Goal: Subscribe to service/newsletter

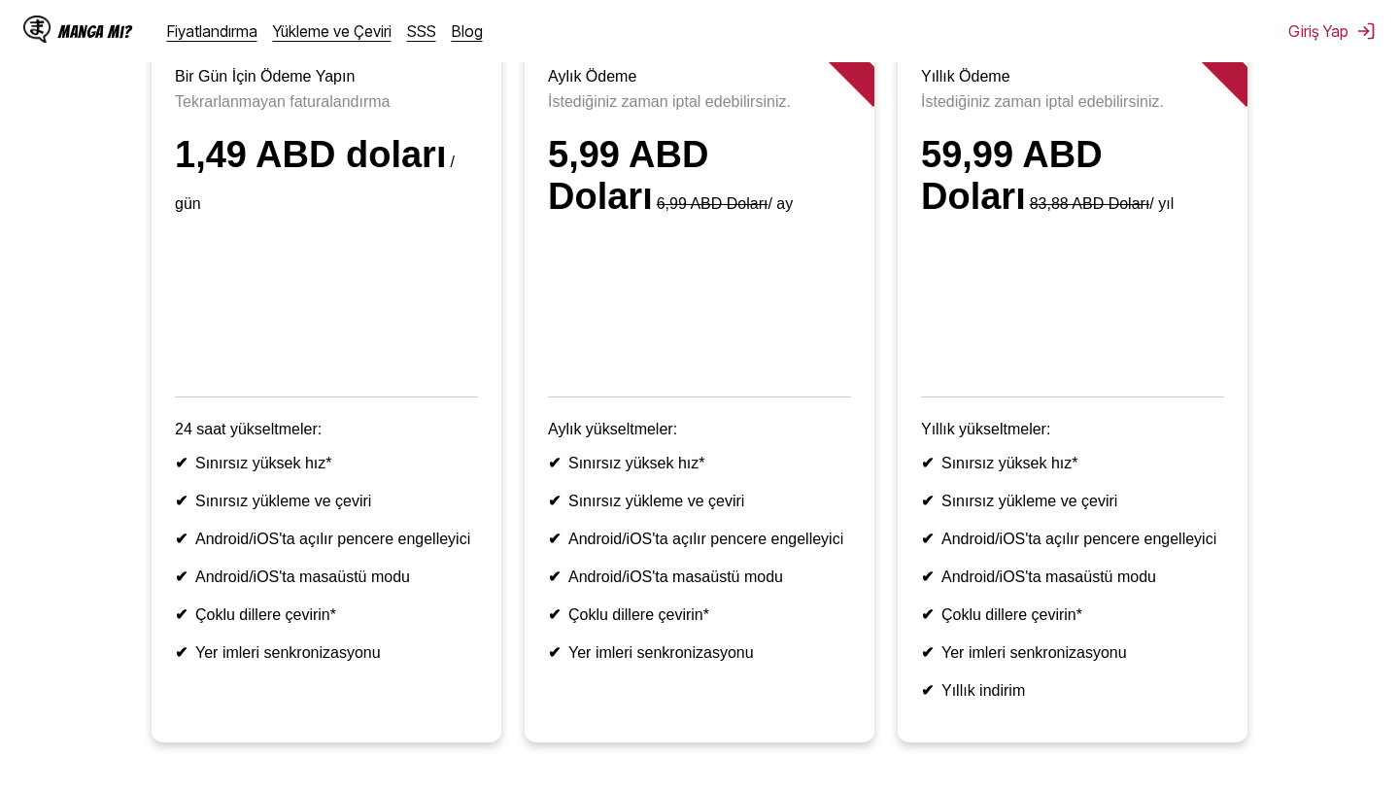
scroll to position [266, 0]
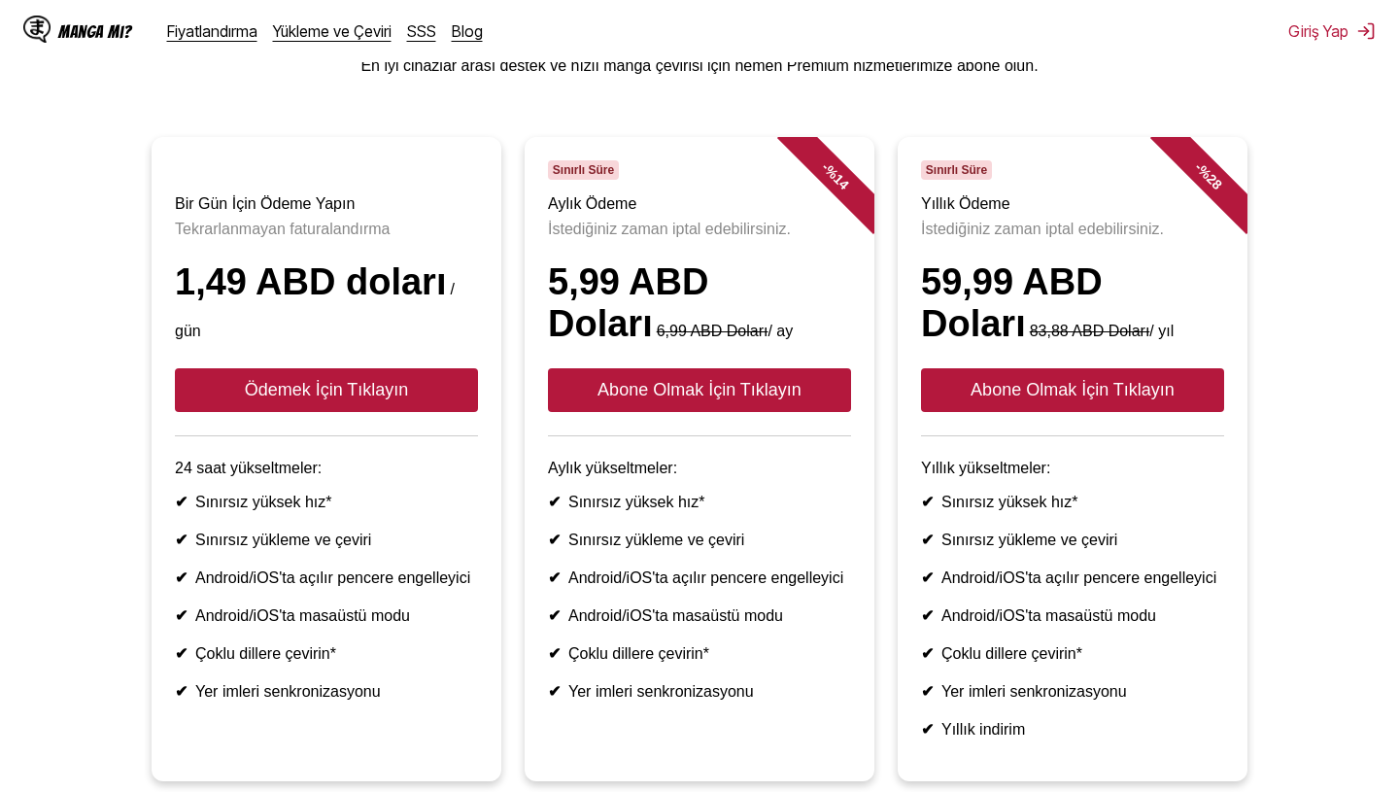
scroll to position [120, 0]
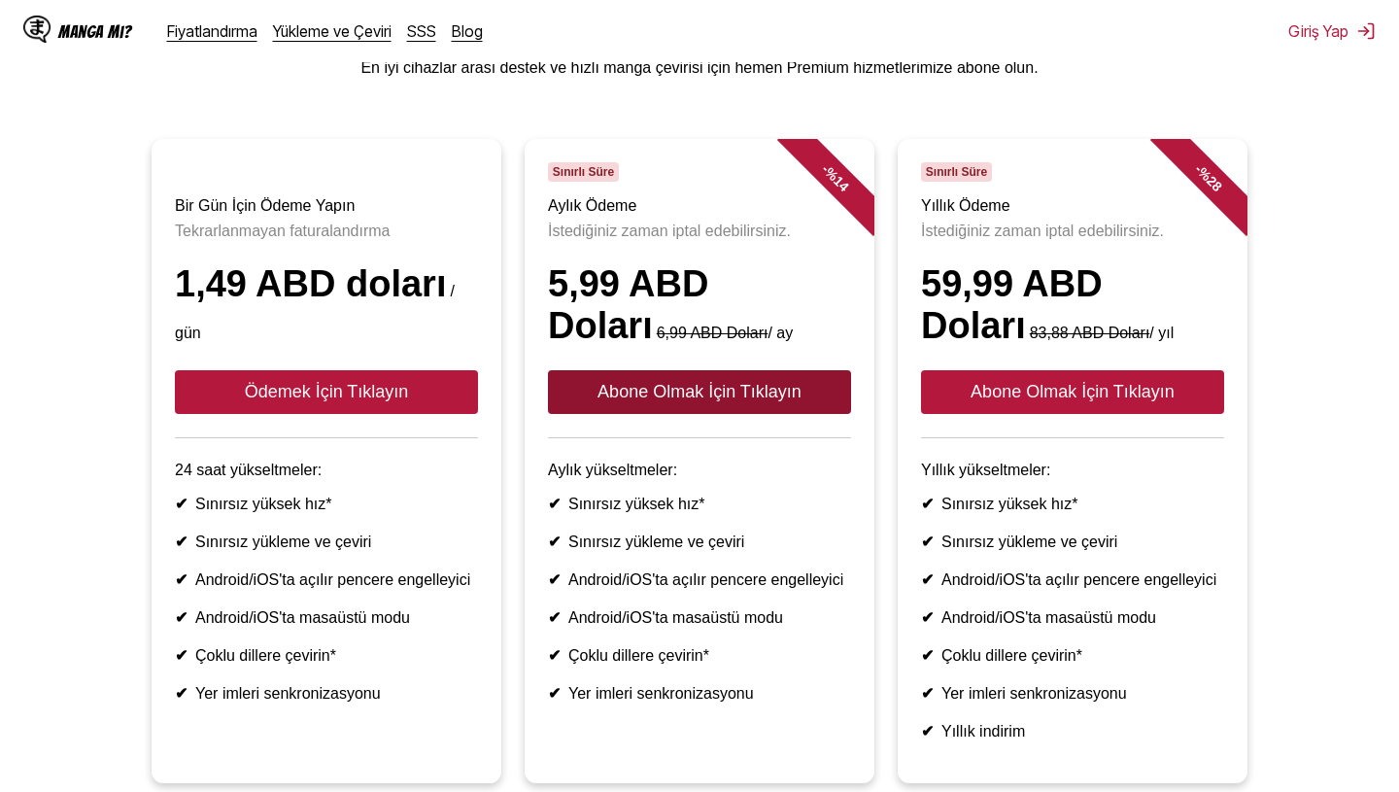
click at [730, 413] on button "Abone Olmak İçin Tıklayın" at bounding box center [699, 392] width 303 height 44
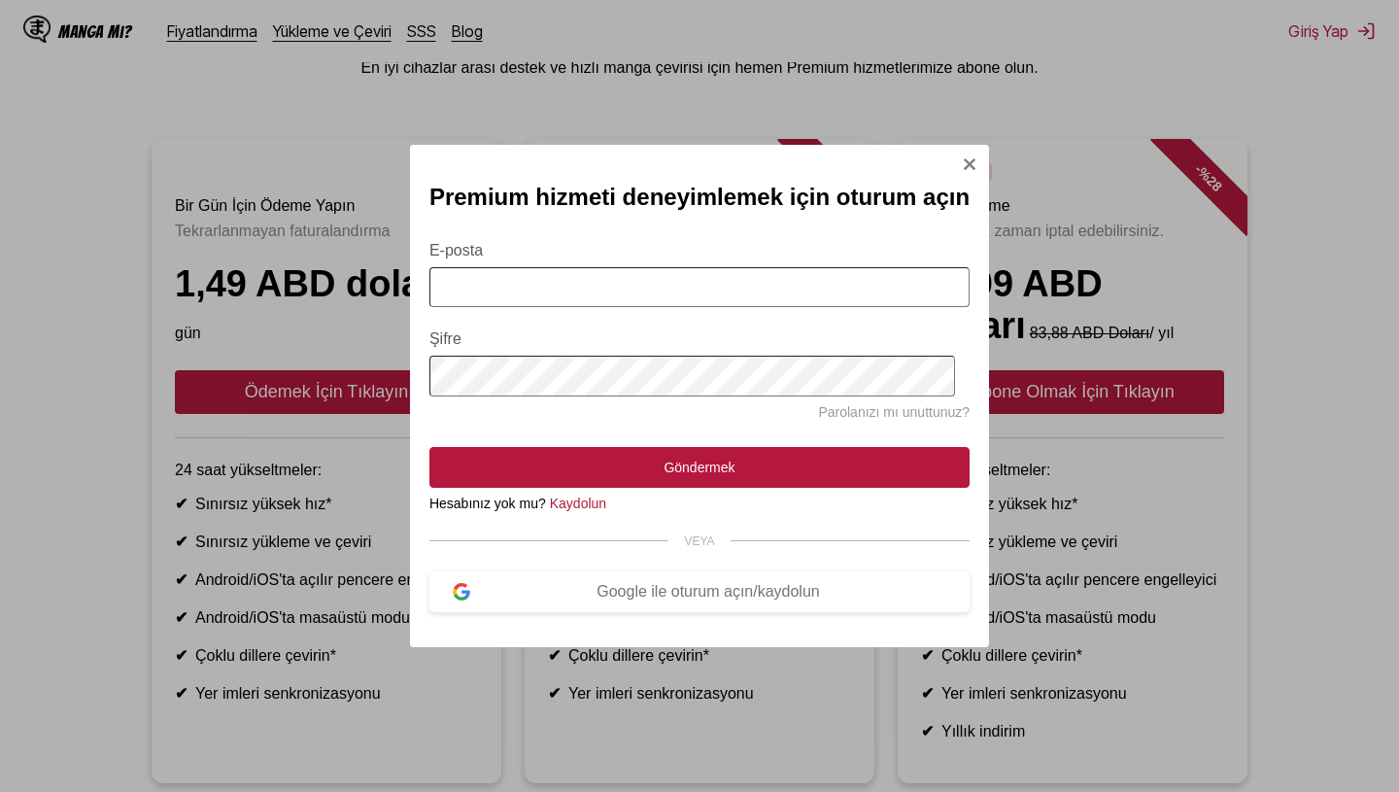
click at [699, 291] on input "E-posta" at bounding box center [699, 287] width 540 height 40
type input "**********"
click at [601, 505] on font "Kaydolun" at bounding box center [578, 504] width 56 height 16
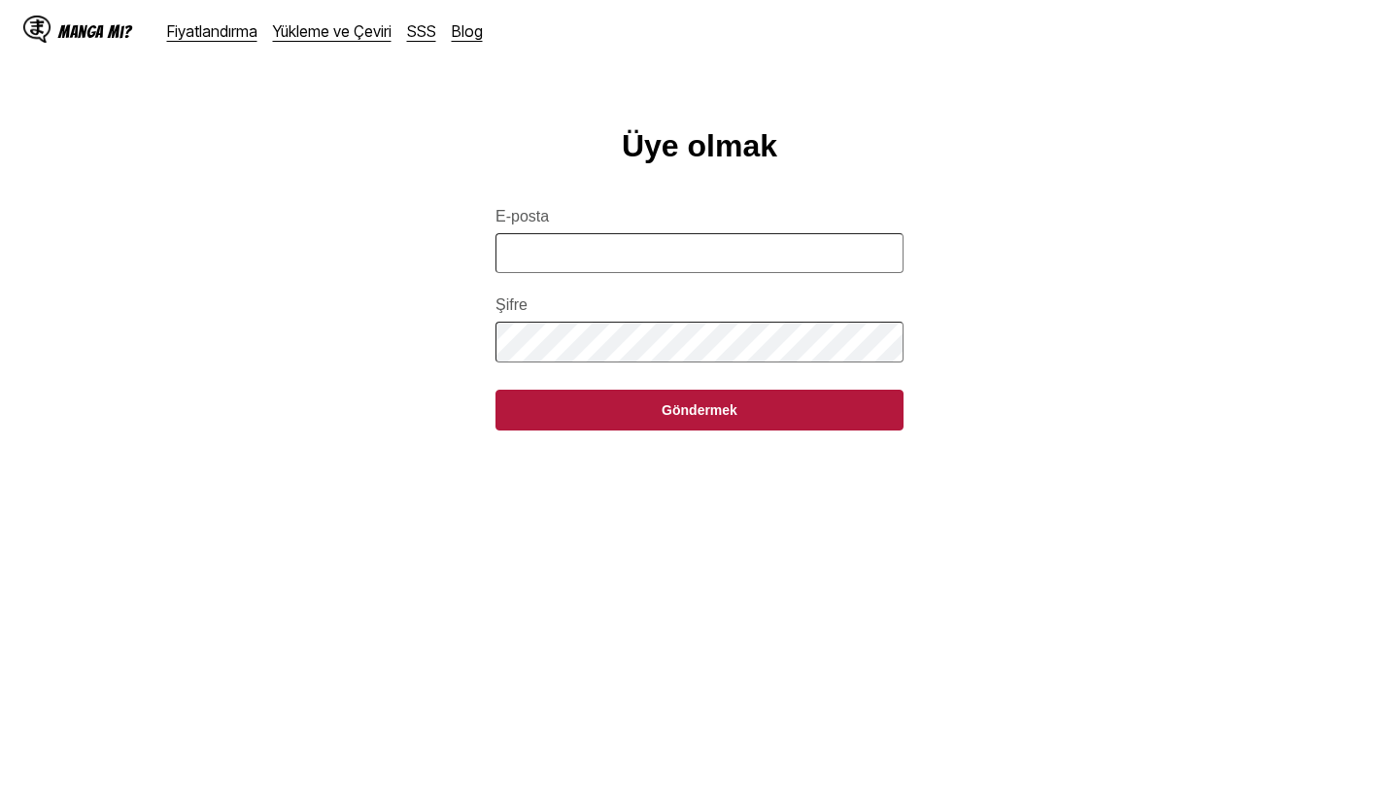
click at [637, 261] on input "E-posta" at bounding box center [700, 253] width 408 height 40
type input "**********"
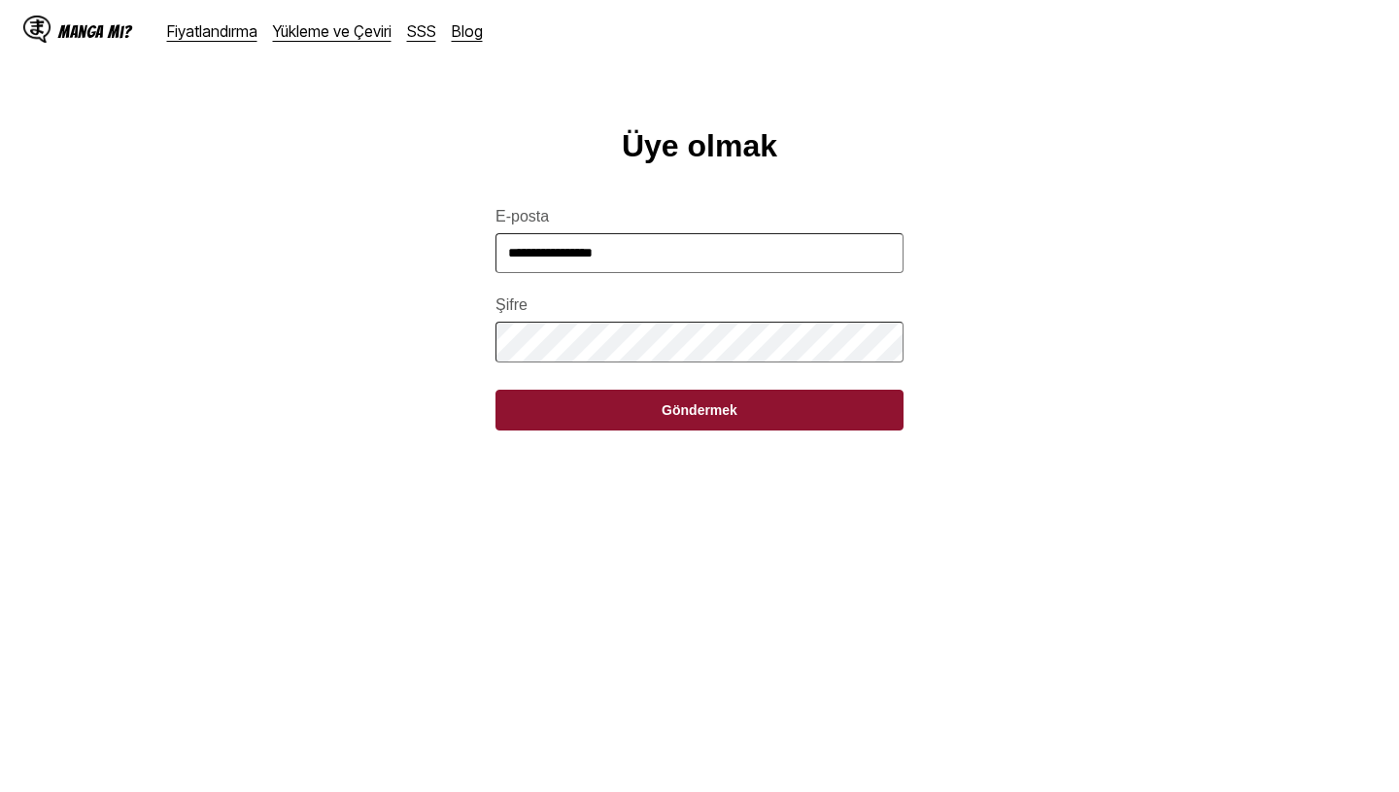
click at [693, 423] on button "Göndermek" at bounding box center [700, 410] width 408 height 41
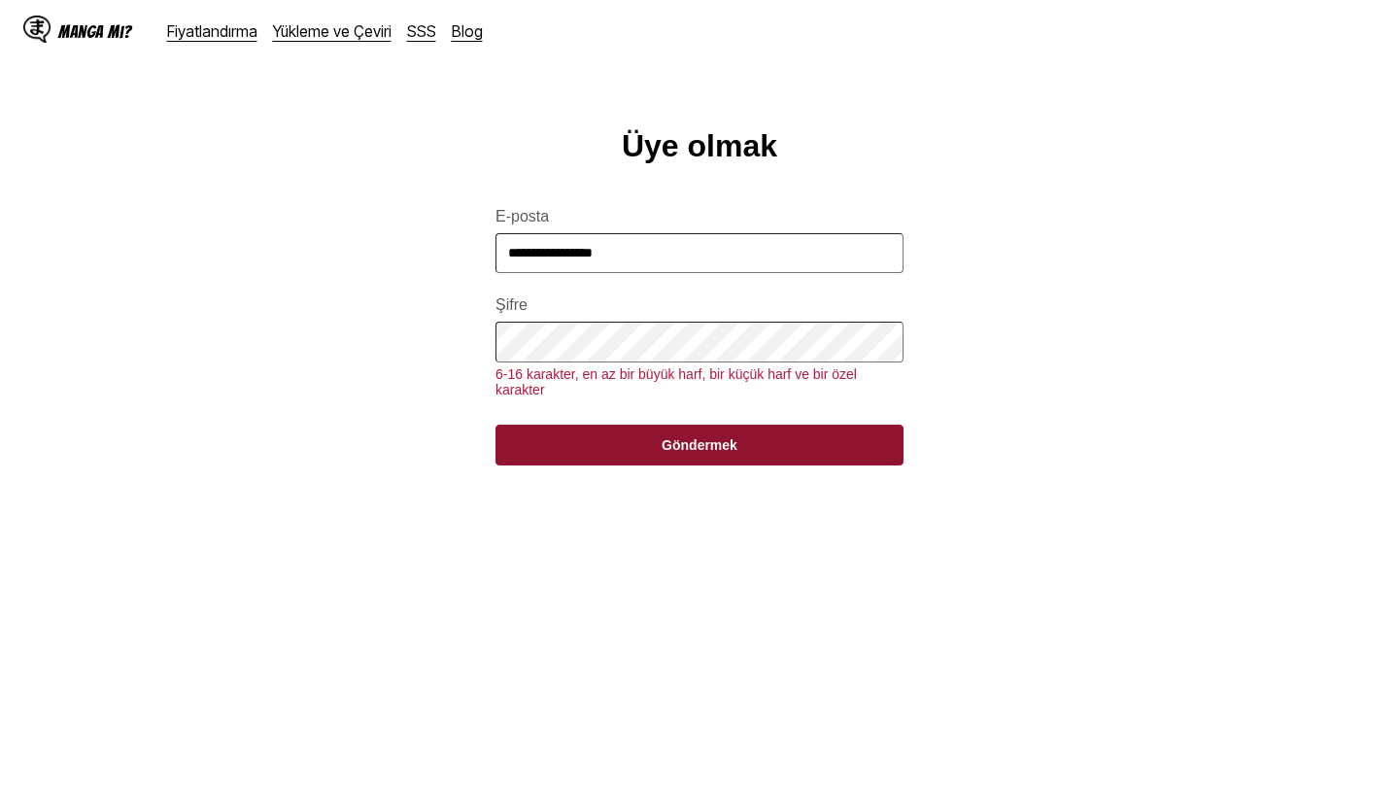
click at [719, 460] on button "Göndermek" at bounding box center [700, 445] width 408 height 41
click at [698, 462] on button "Göndermek" at bounding box center [700, 445] width 408 height 41
click at [696, 453] on font "Göndermek" at bounding box center [700, 445] width 76 height 16
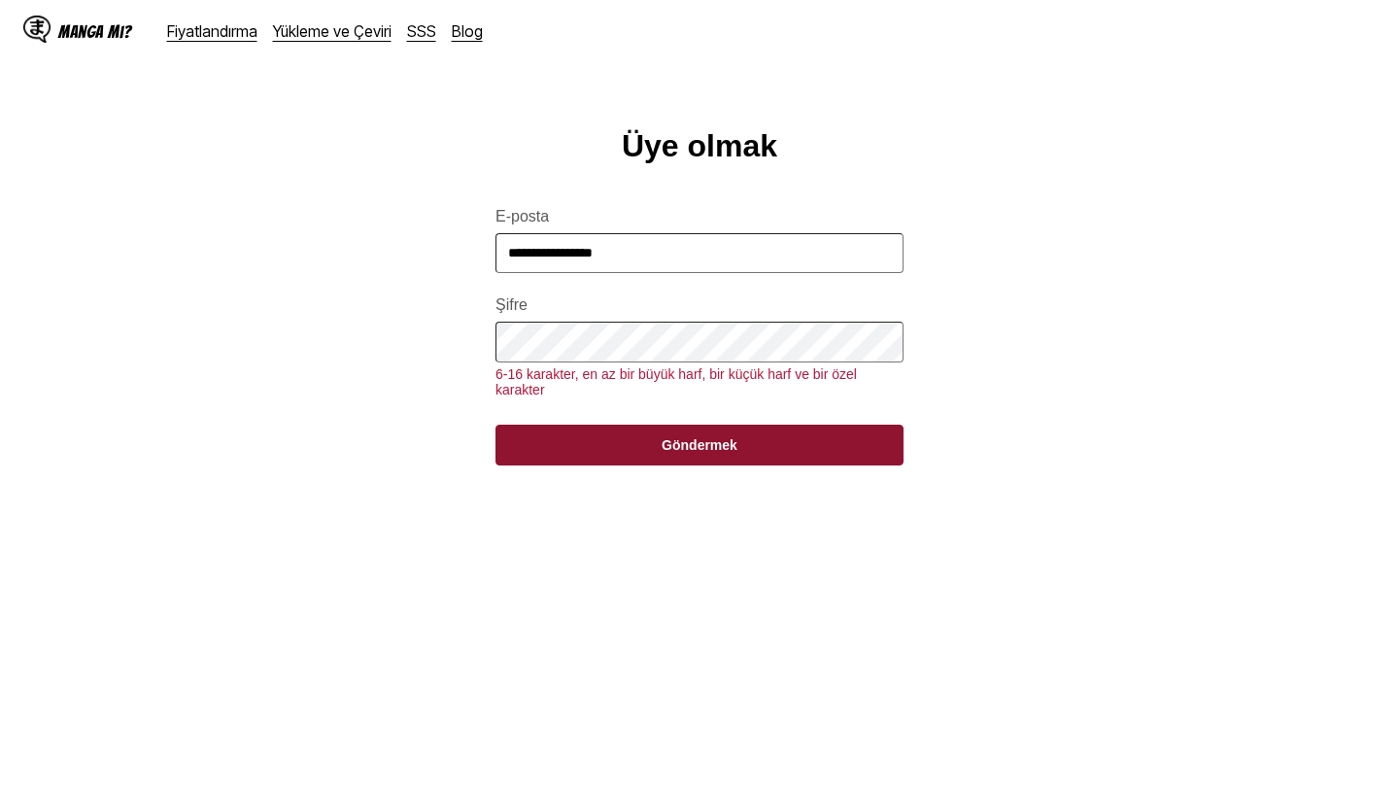
click at [696, 453] on font "Göndermek" at bounding box center [700, 445] width 76 height 16
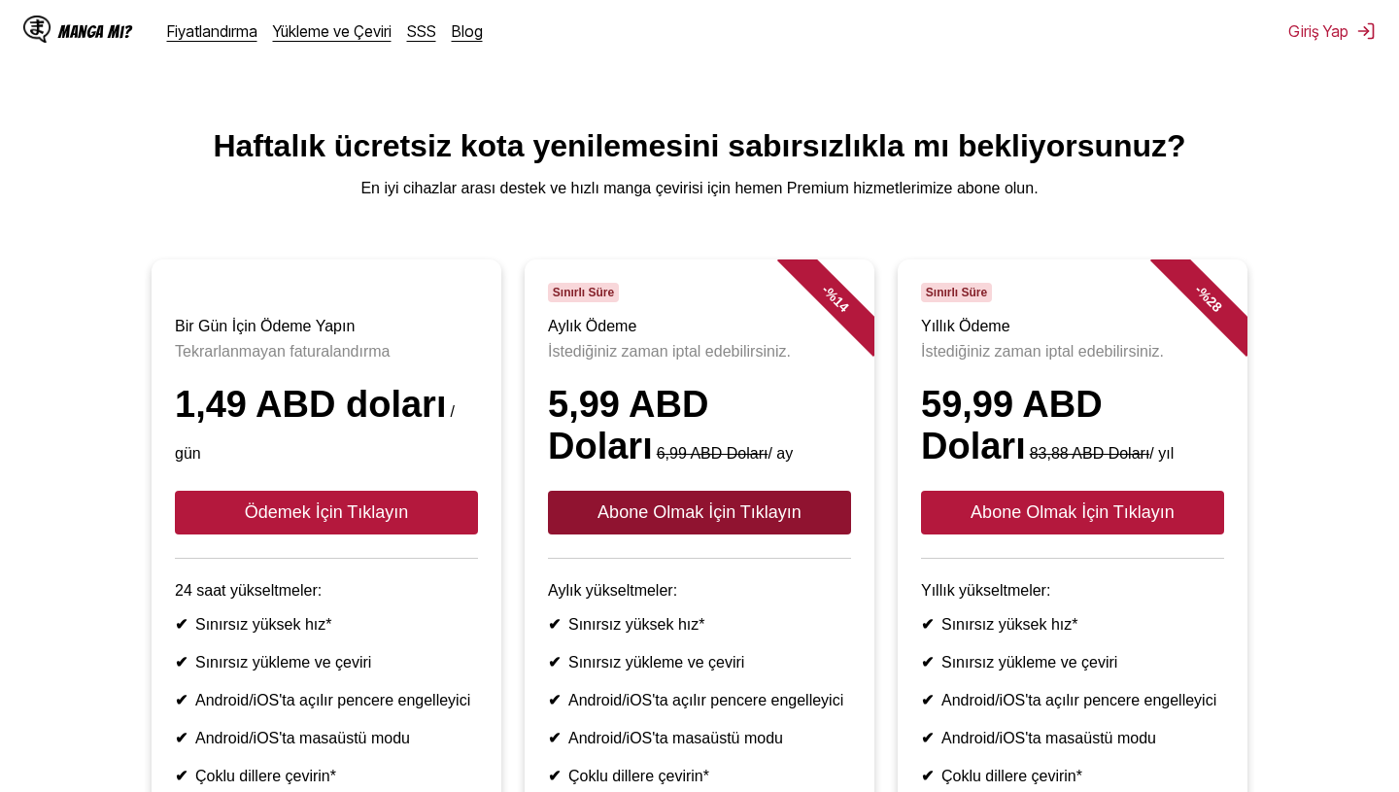
click at [735, 528] on button "Abone Olmak İçin Tıklayın" at bounding box center [699, 513] width 303 height 44
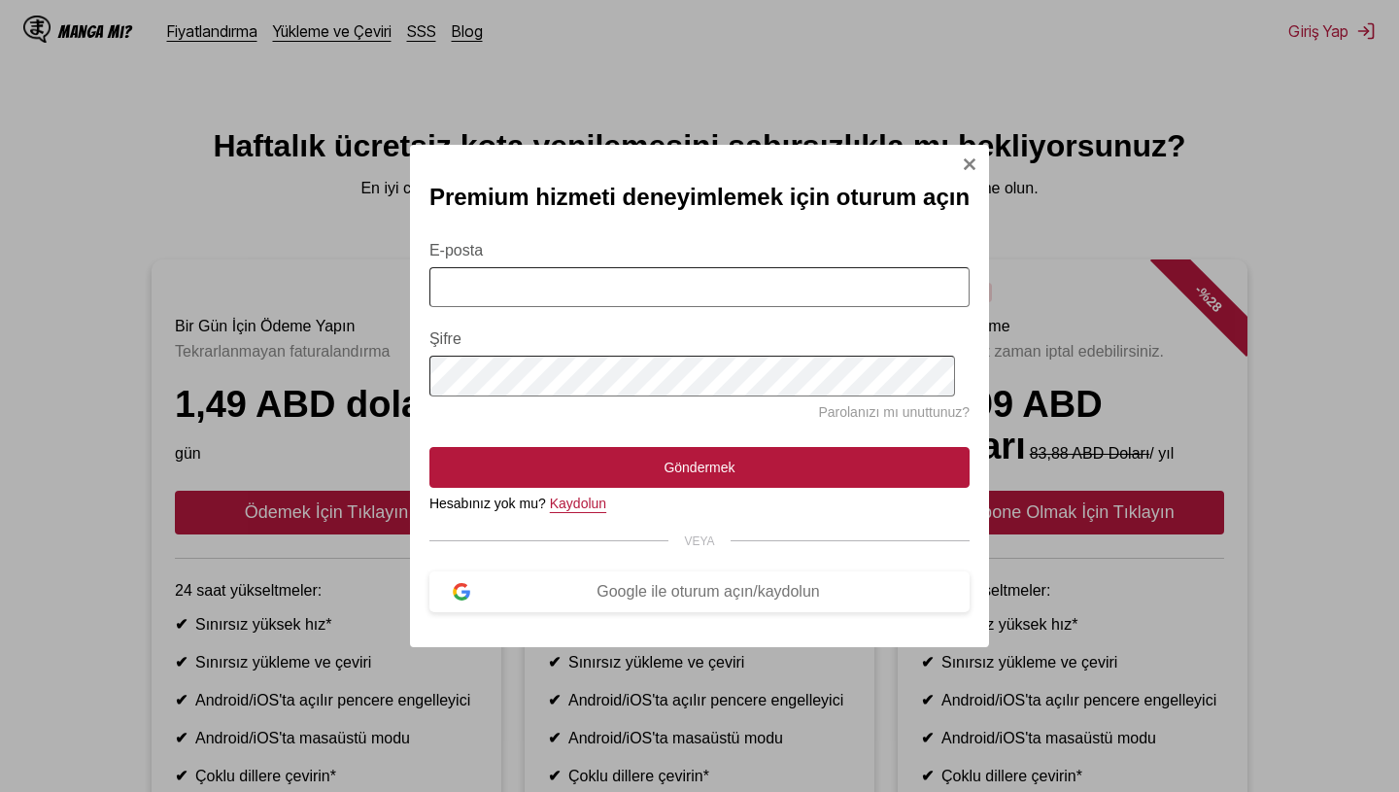
click at [598, 502] on font "Kaydolun" at bounding box center [578, 504] width 56 height 16
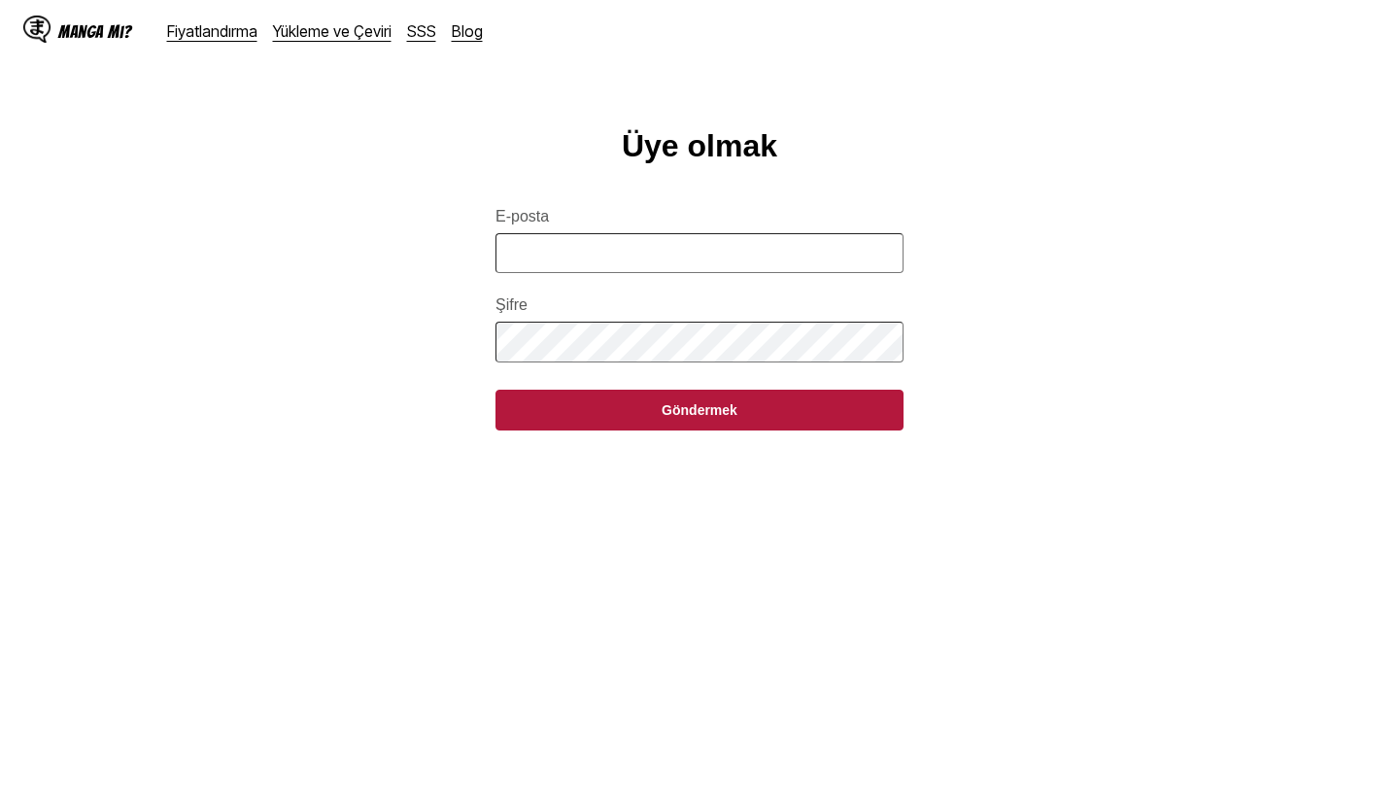
click at [633, 237] on input "E-posta" at bounding box center [700, 253] width 408 height 40
type input "**********"
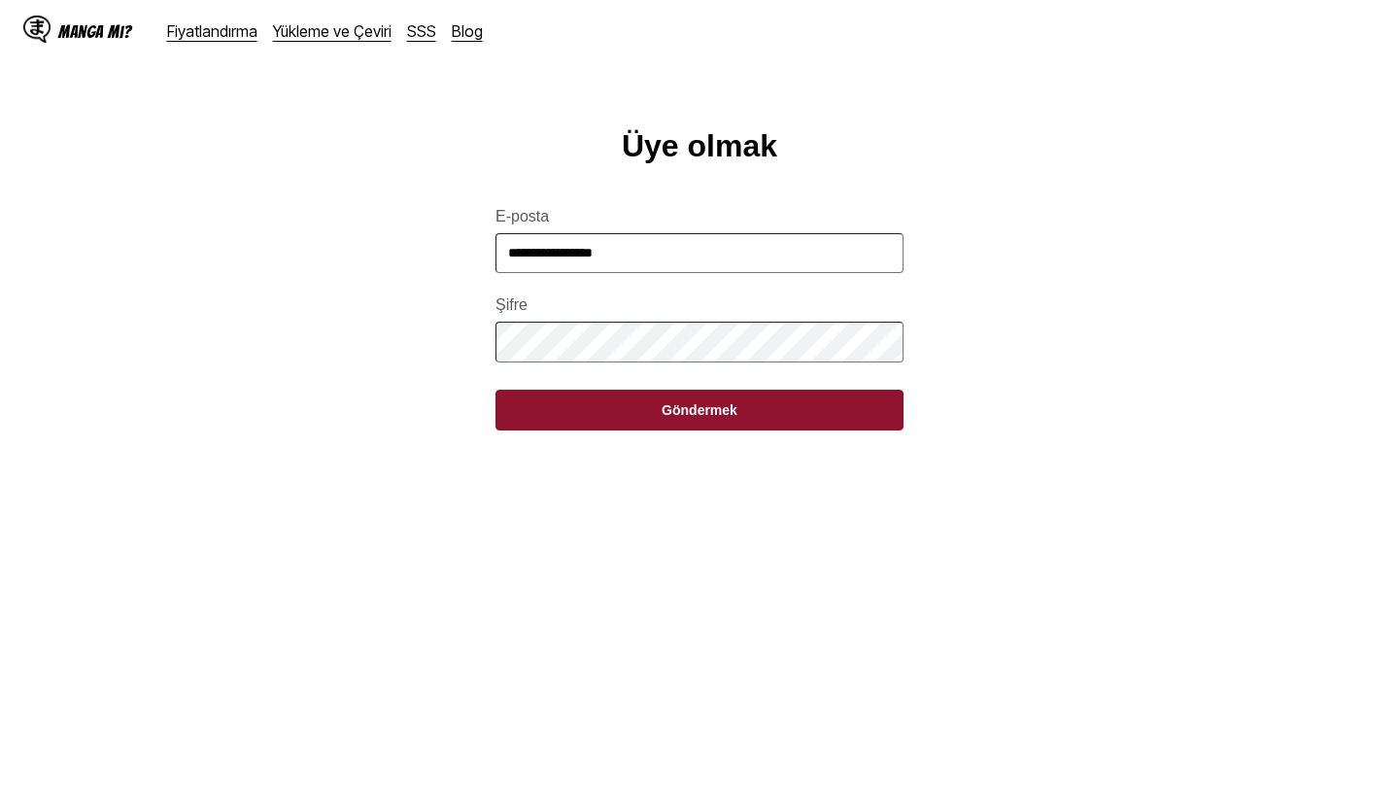
click at [679, 412] on font "Göndermek" at bounding box center [700, 410] width 76 height 16
